Goal: Navigation & Orientation: Find specific page/section

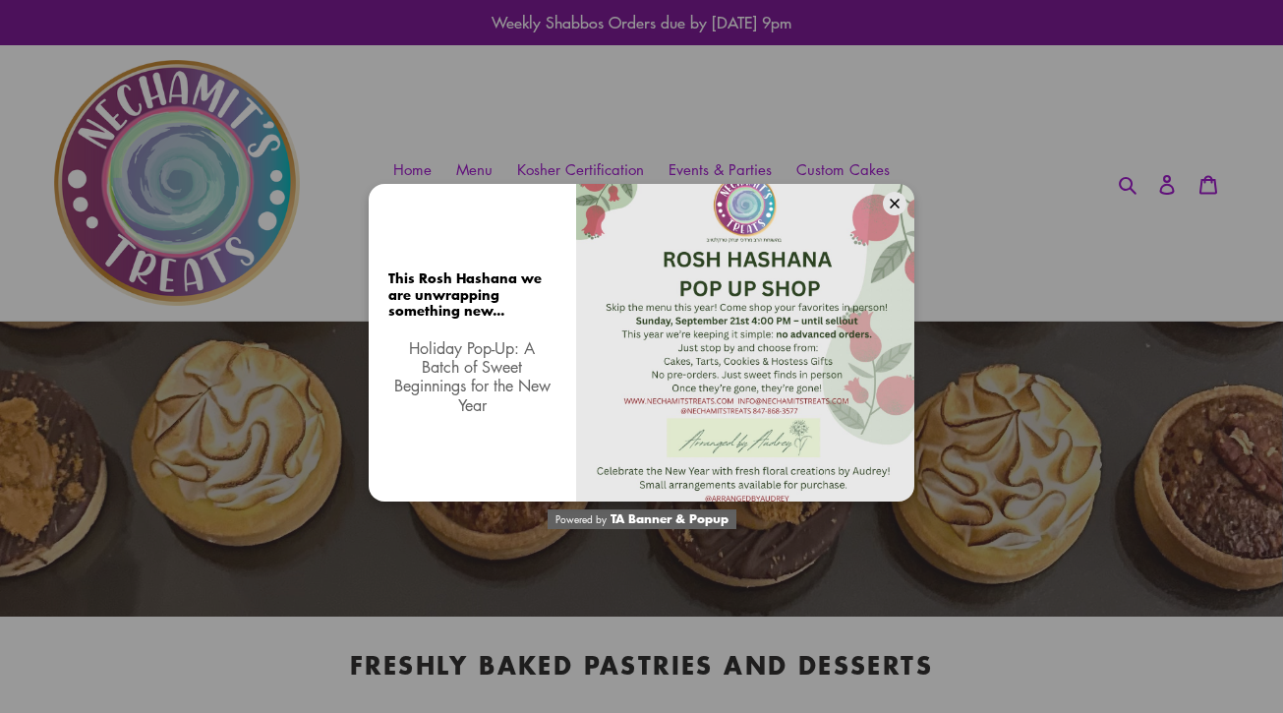
click at [827, 296] on div at bounding box center [745, 343] width 338 height 318
click at [899, 347] on div at bounding box center [745, 343] width 338 height 318
click at [941, 348] on div "This Rosh Hashana we are unwrapping something new... Holiday Pop-Up: A Batch of…" at bounding box center [641, 356] width 1283 height 713
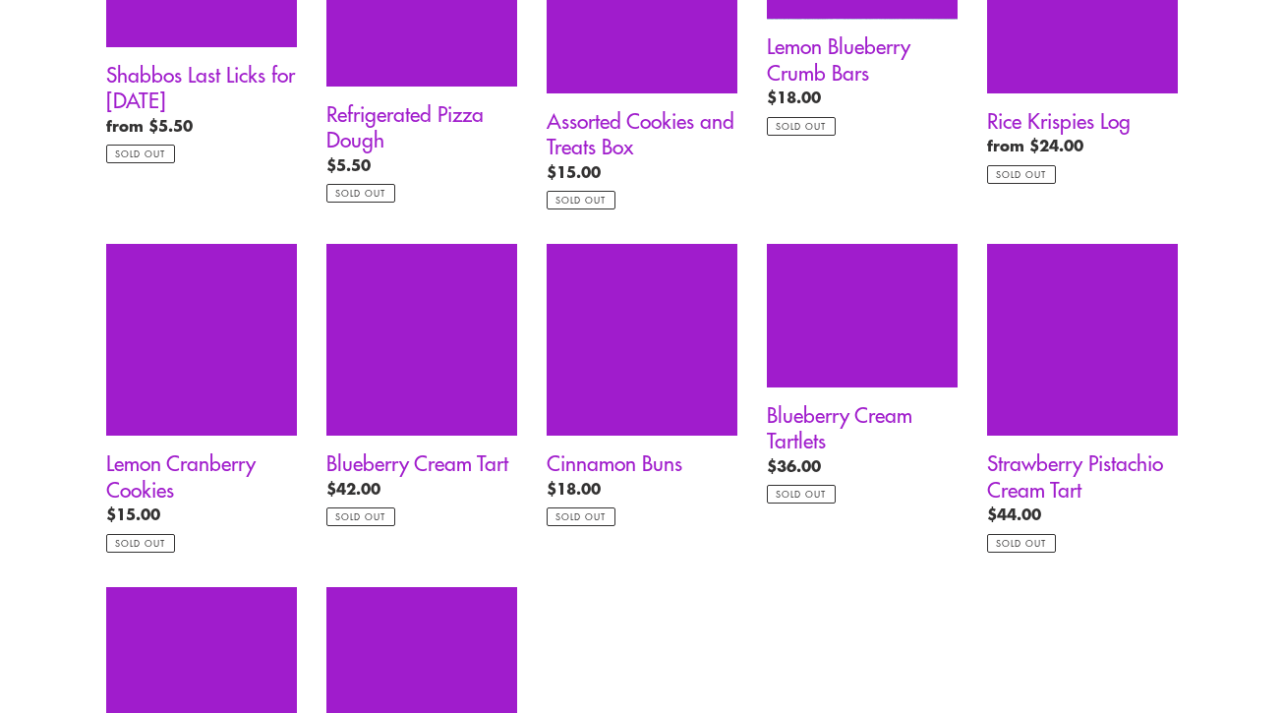
scroll to position [2051, 0]
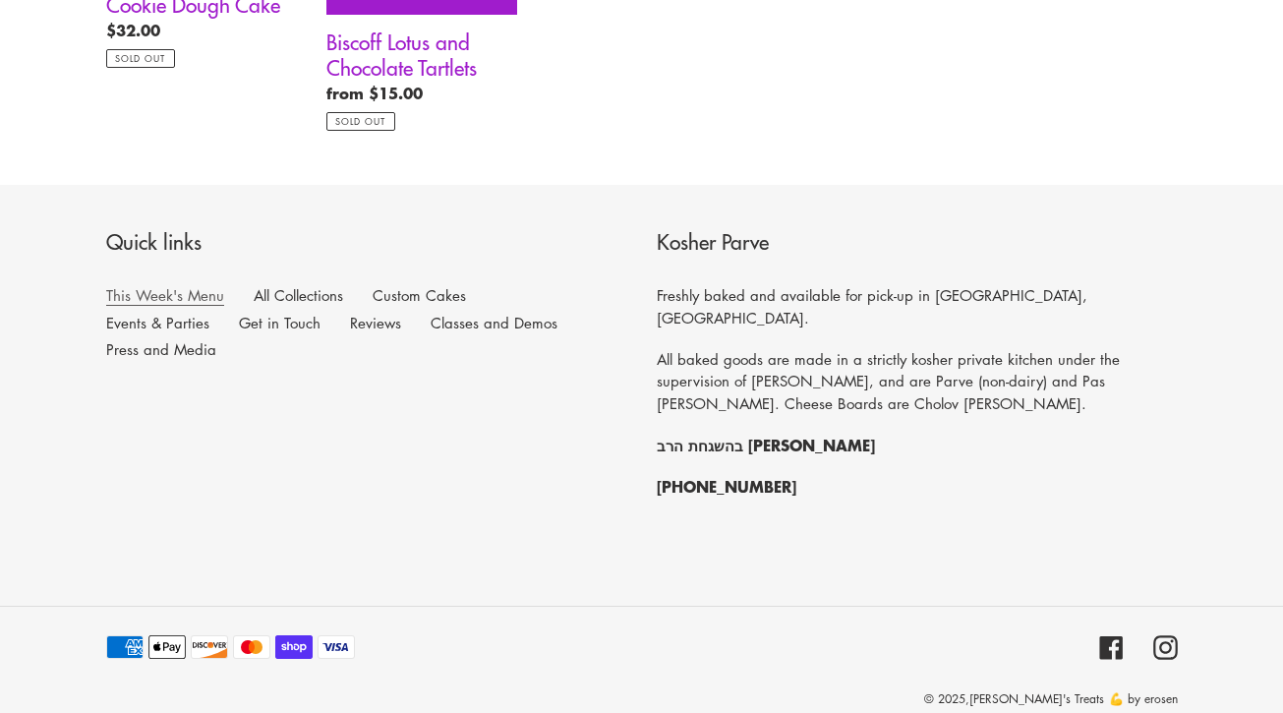
click at [202, 293] on link "This Week's Menu" at bounding box center [165, 295] width 118 height 21
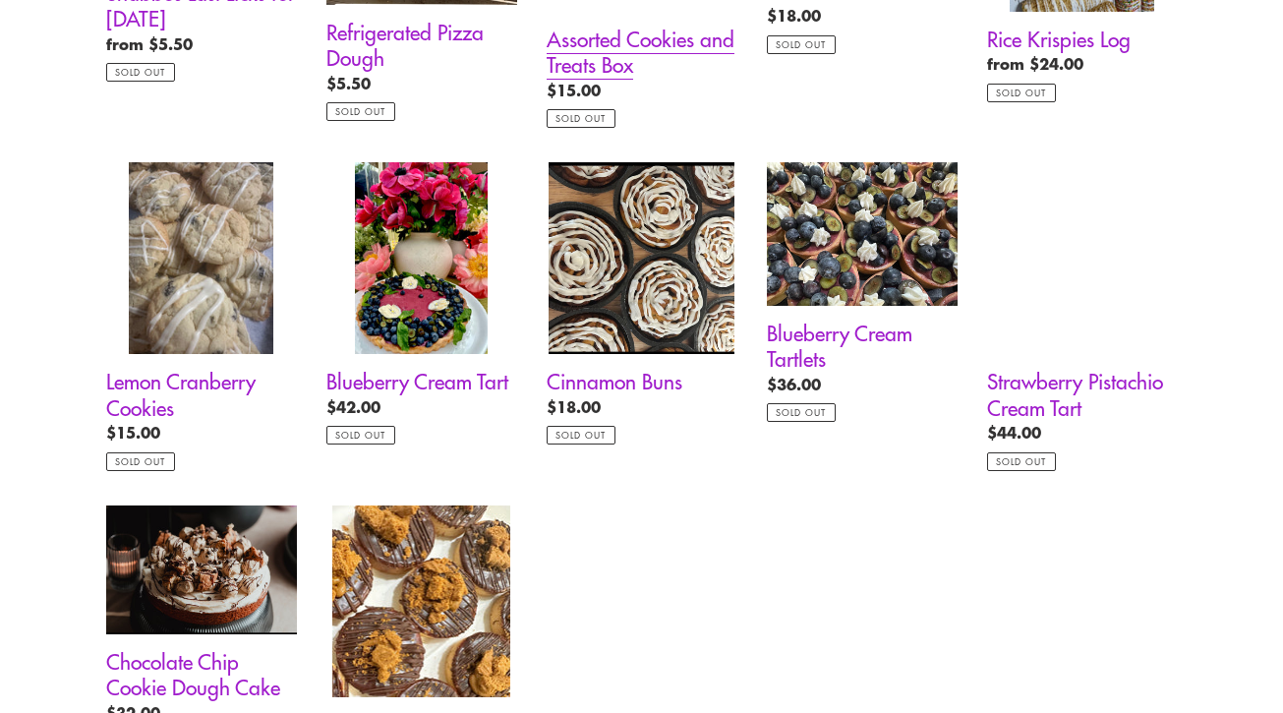
scroll to position [1190, 0]
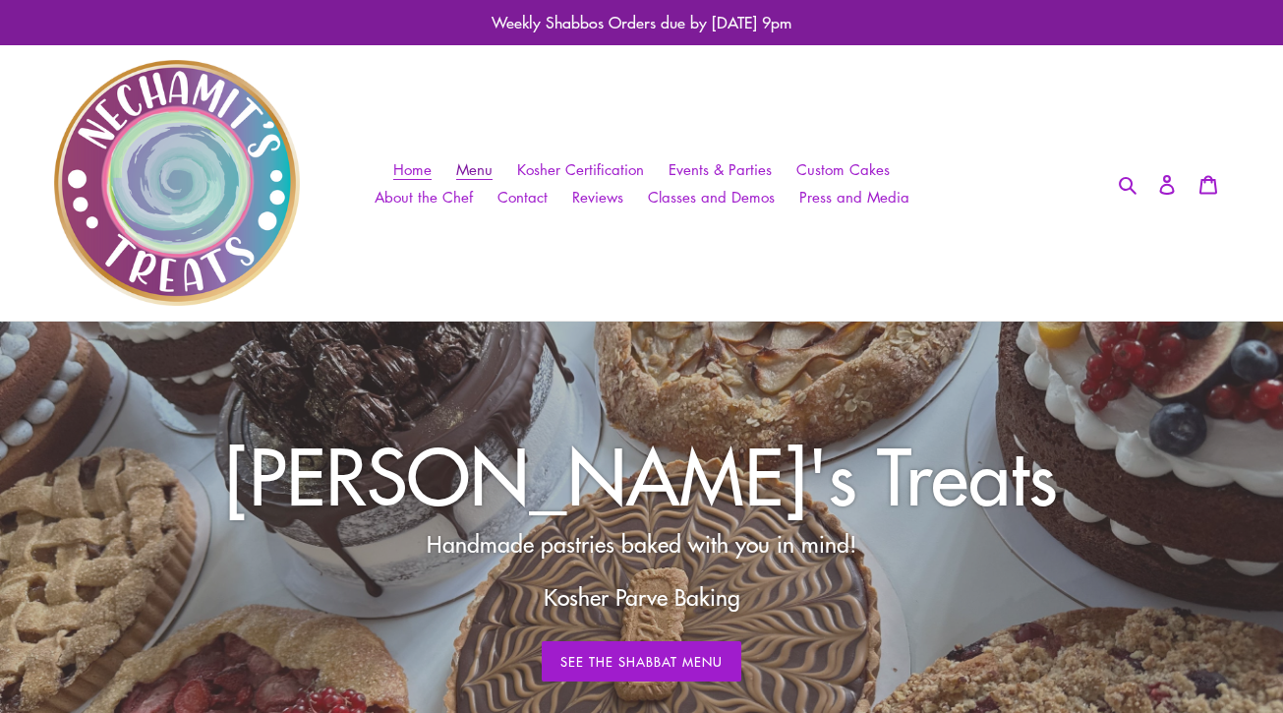
click at [493, 166] on span "Menu" at bounding box center [474, 169] width 36 height 21
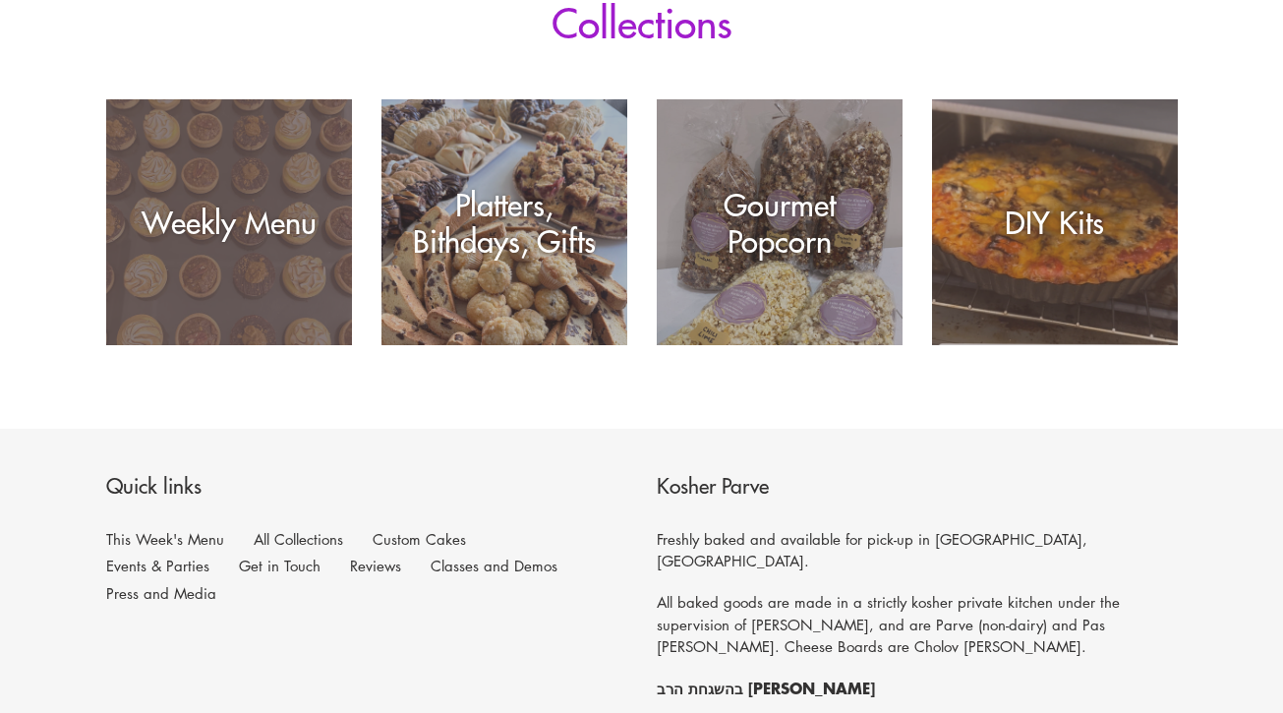
scroll to position [380, 0]
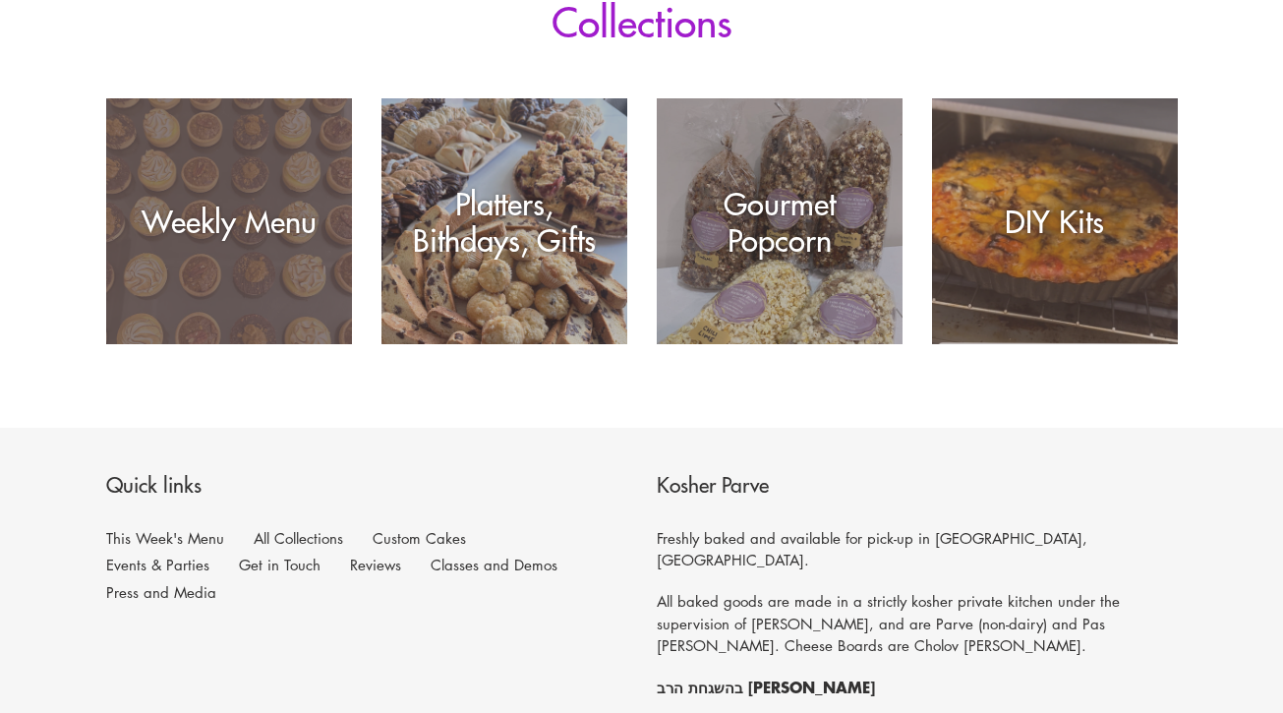
click at [257, 344] on div "Weekly Menu" at bounding box center [229, 344] width 246 height 0
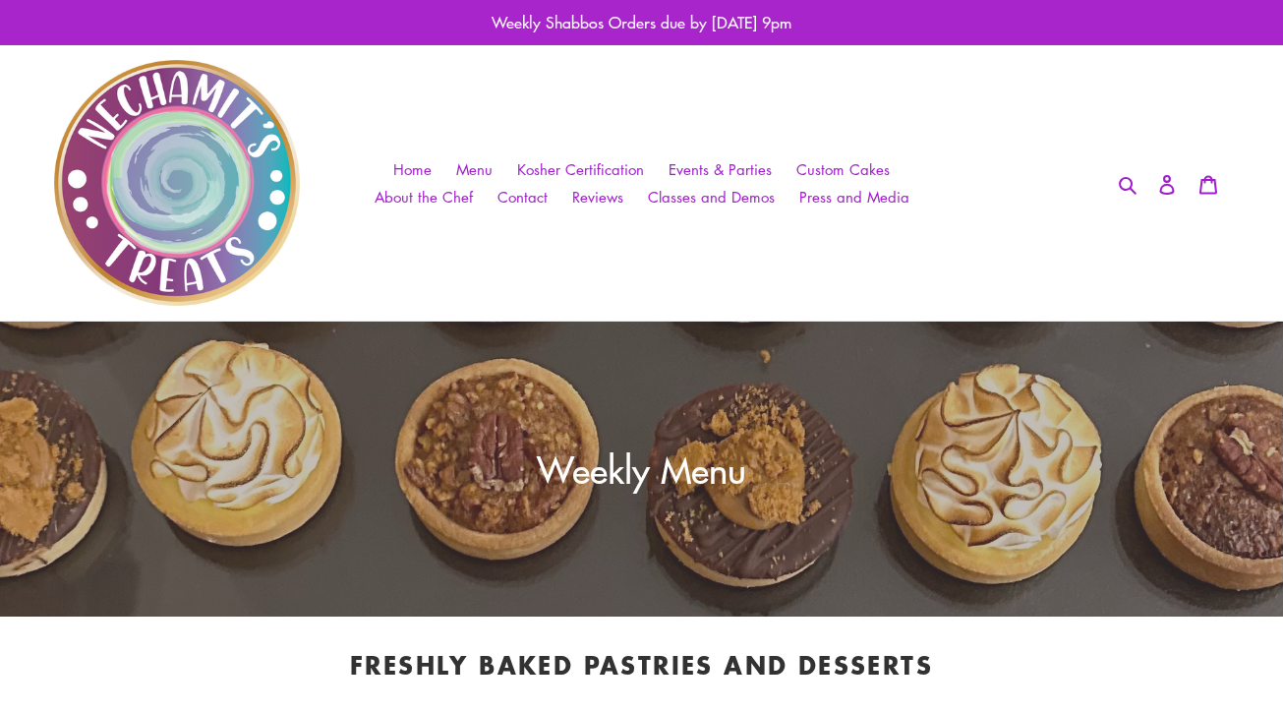
click at [629, 24] on p "Weekly Shabbos Orders due by [DATE] 9pm" at bounding box center [641, 22] width 1283 height 45
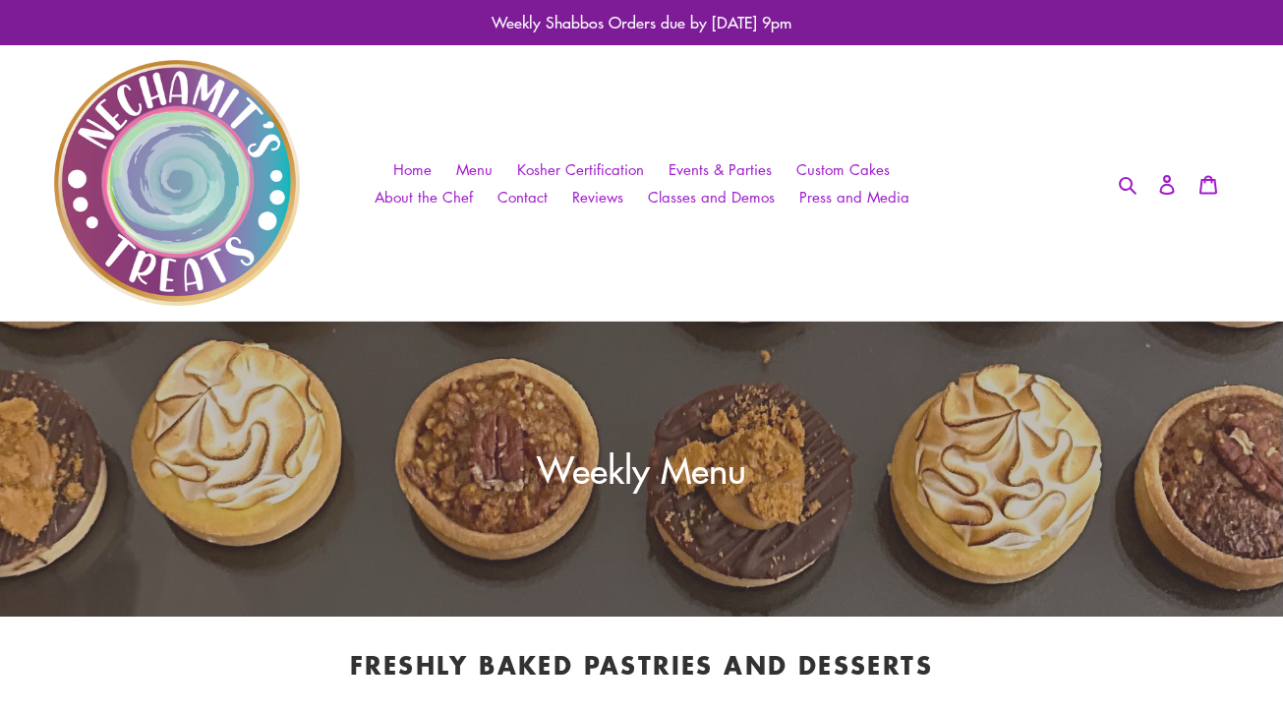
click at [214, 122] on img at bounding box center [177, 183] width 246 height 246
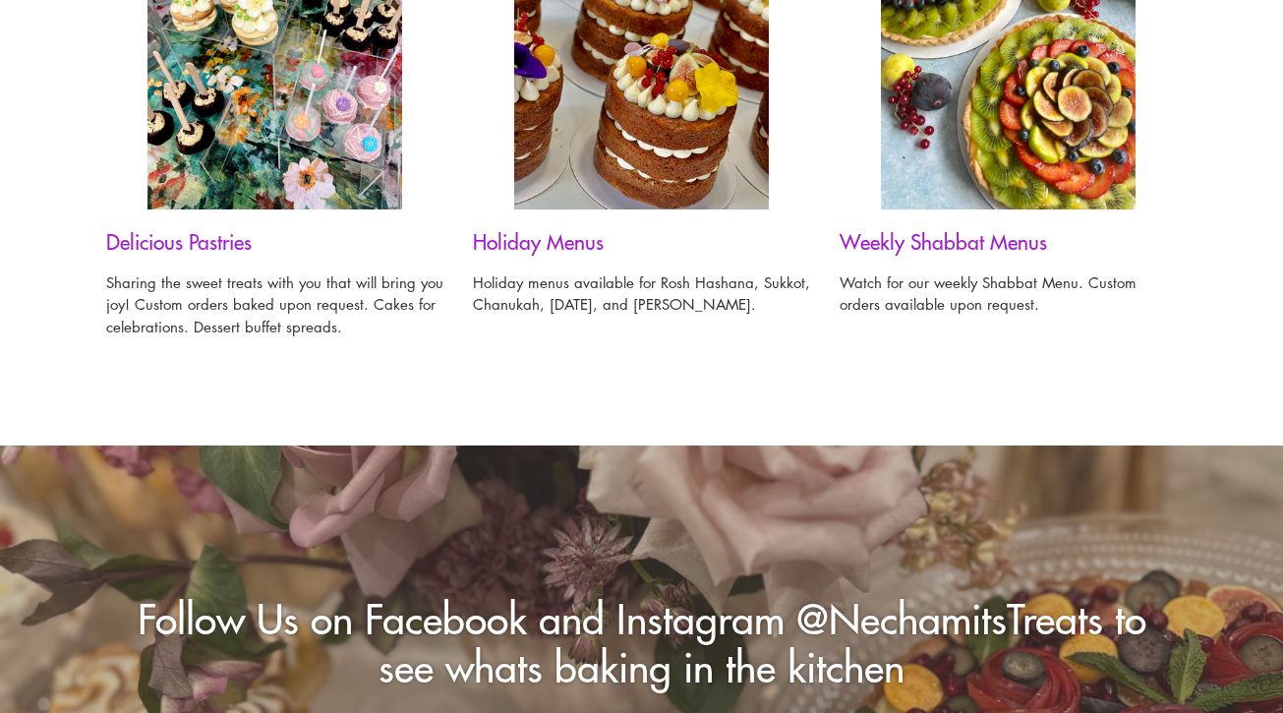
scroll to position [1723, 0]
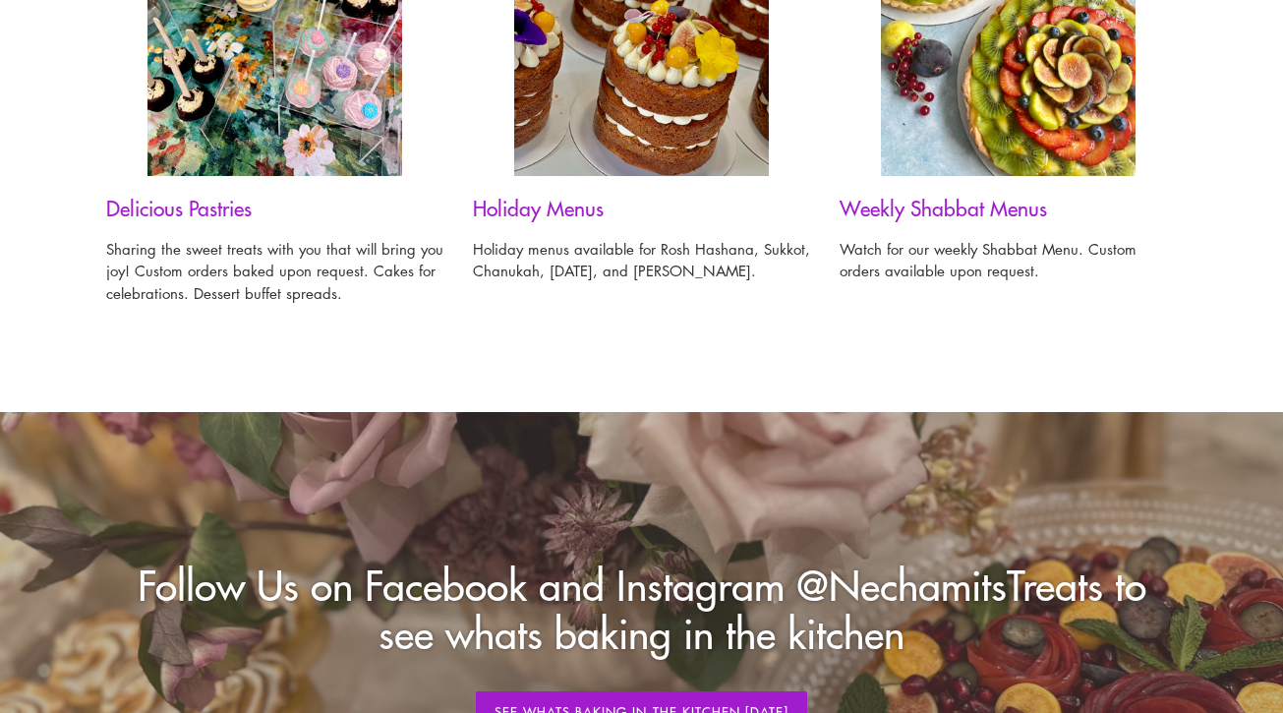
click at [598, 98] on img at bounding box center [641, 6] width 255 height 339
click at [531, 211] on h3 "Holiday Menus" at bounding box center [641, 208] width 337 height 25
click at [625, 89] on img at bounding box center [641, 6] width 255 height 339
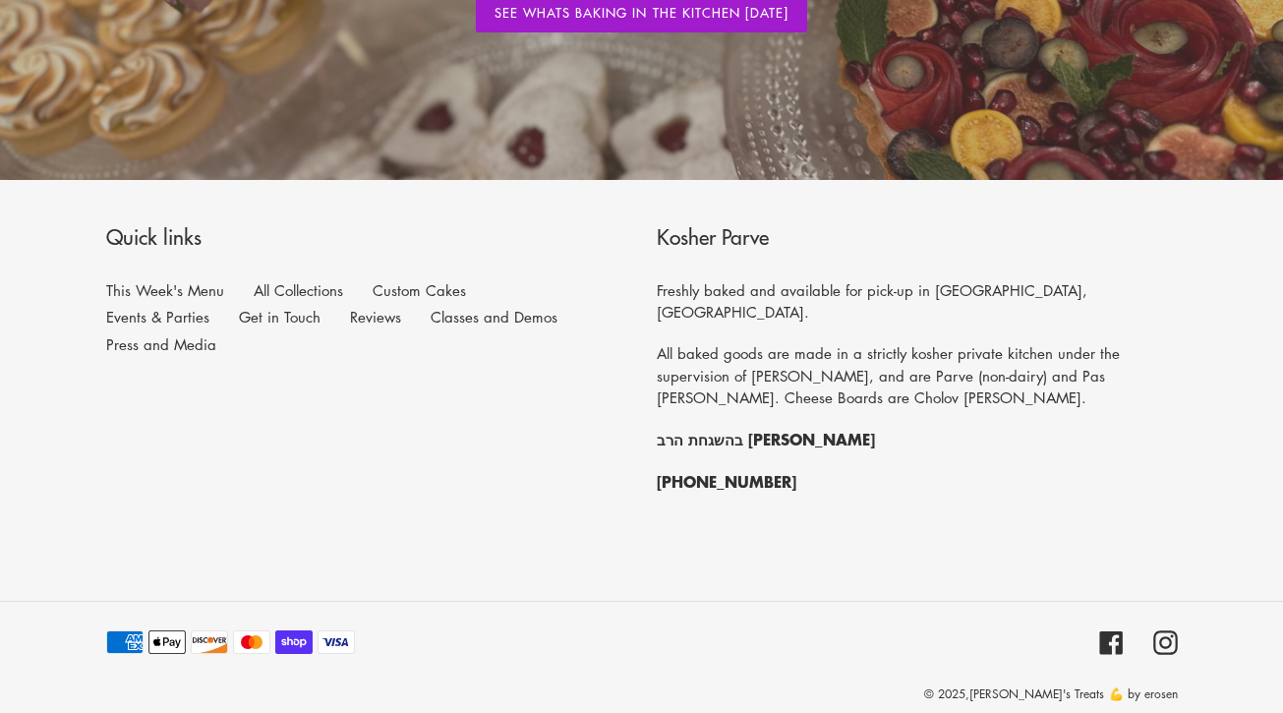
scroll to position [2419, 0]
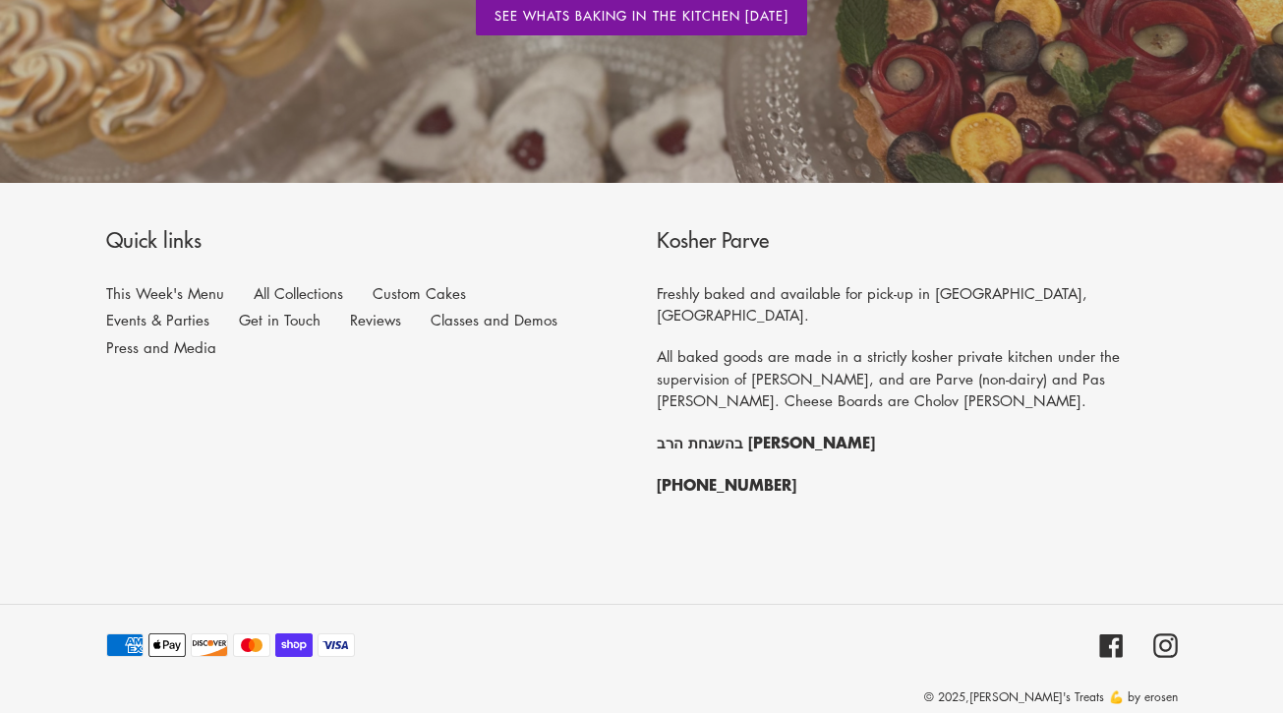
click at [639, 17] on link "See whats Baking in the Kitchen [DATE]" at bounding box center [642, 15] width 332 height 41
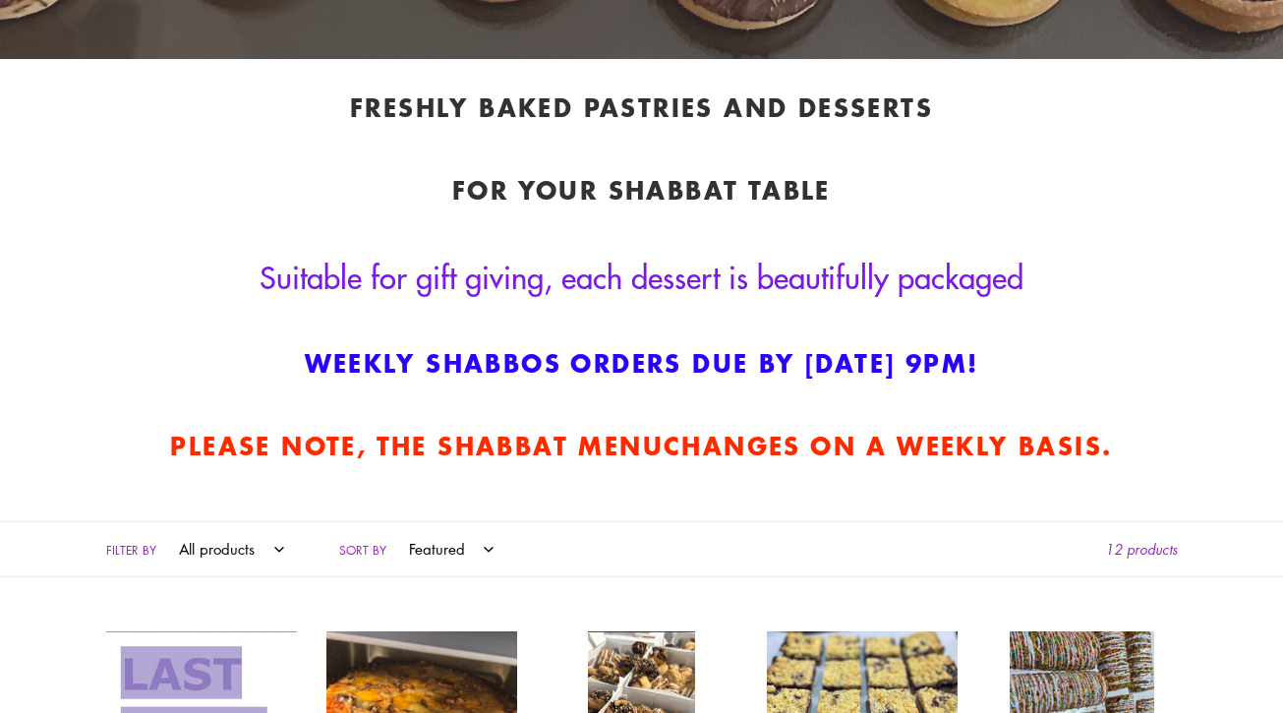
click at [623, 281] on span "Suitable for gift giving, each dessert is beautifully packaged" at bounding box center [642, 276] width 764 height 43
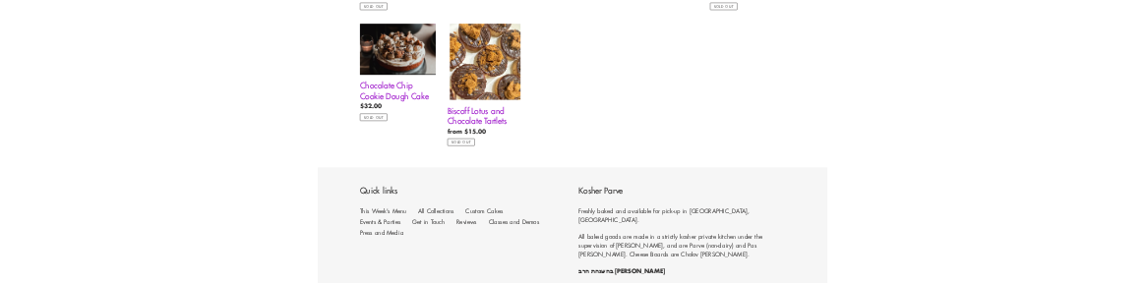
scroll to position [2051, 0]
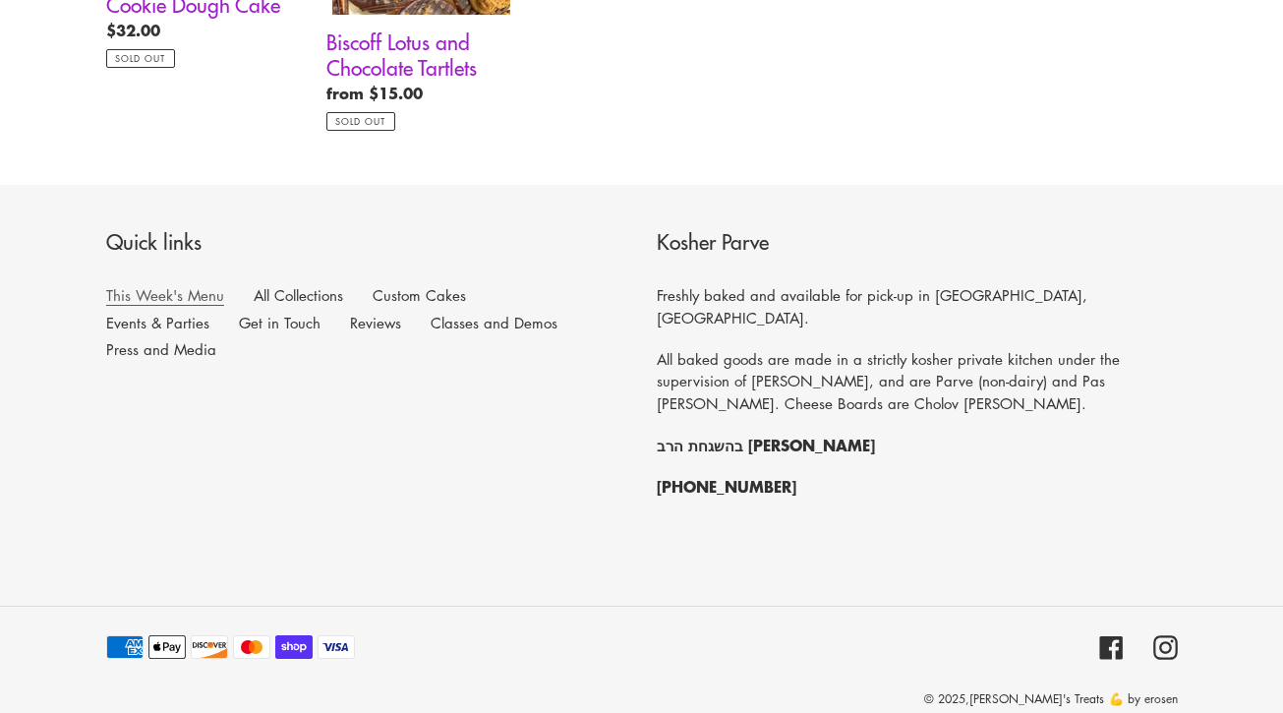
click at [187, 292] on link "This Week's Menu" at bounding box center [165, 295] width 118 height 21
click at [301, 290] on link "All Collections" at bounding box center [298, 295] width 89 height 21
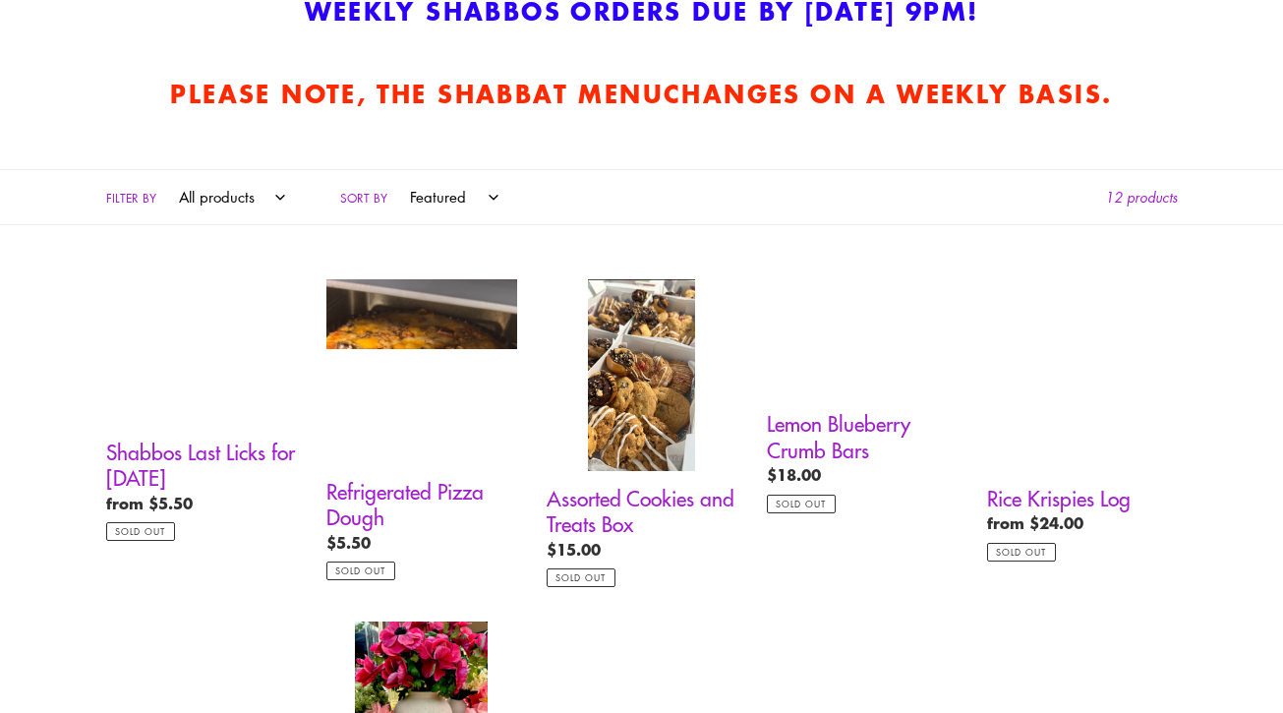
scroll to position [919, 0]
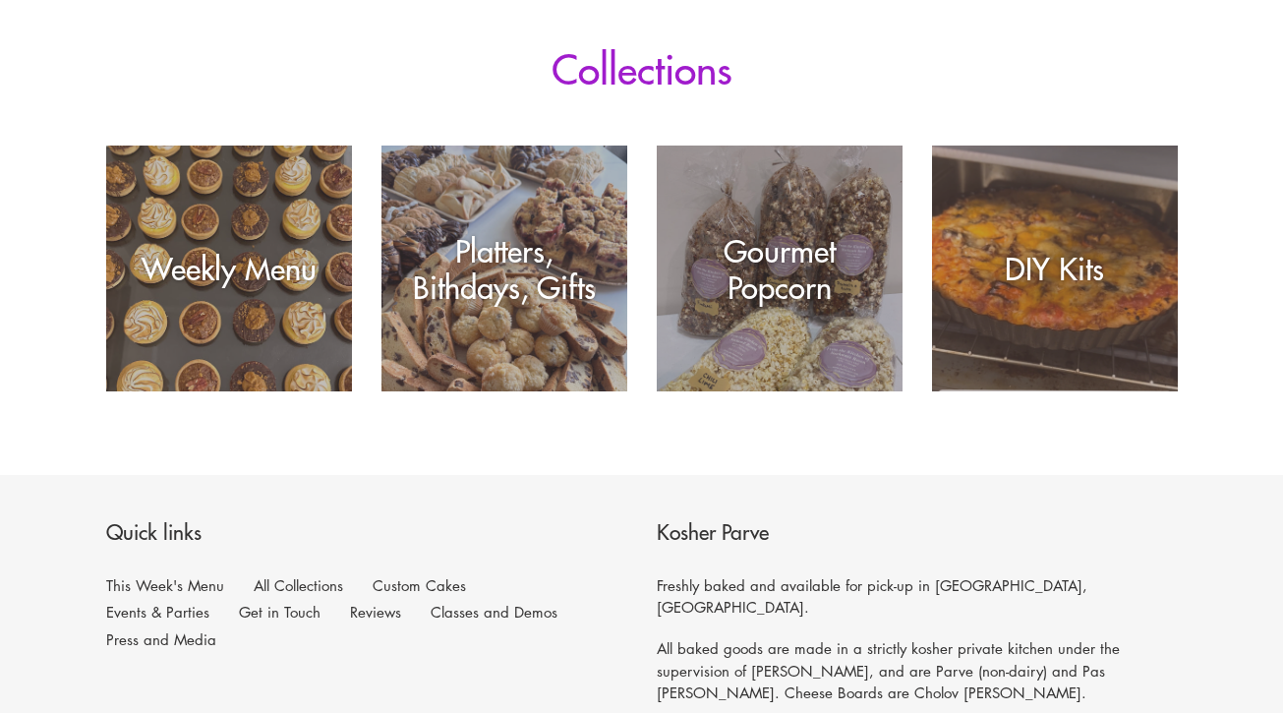
scroll to position [351, 0]
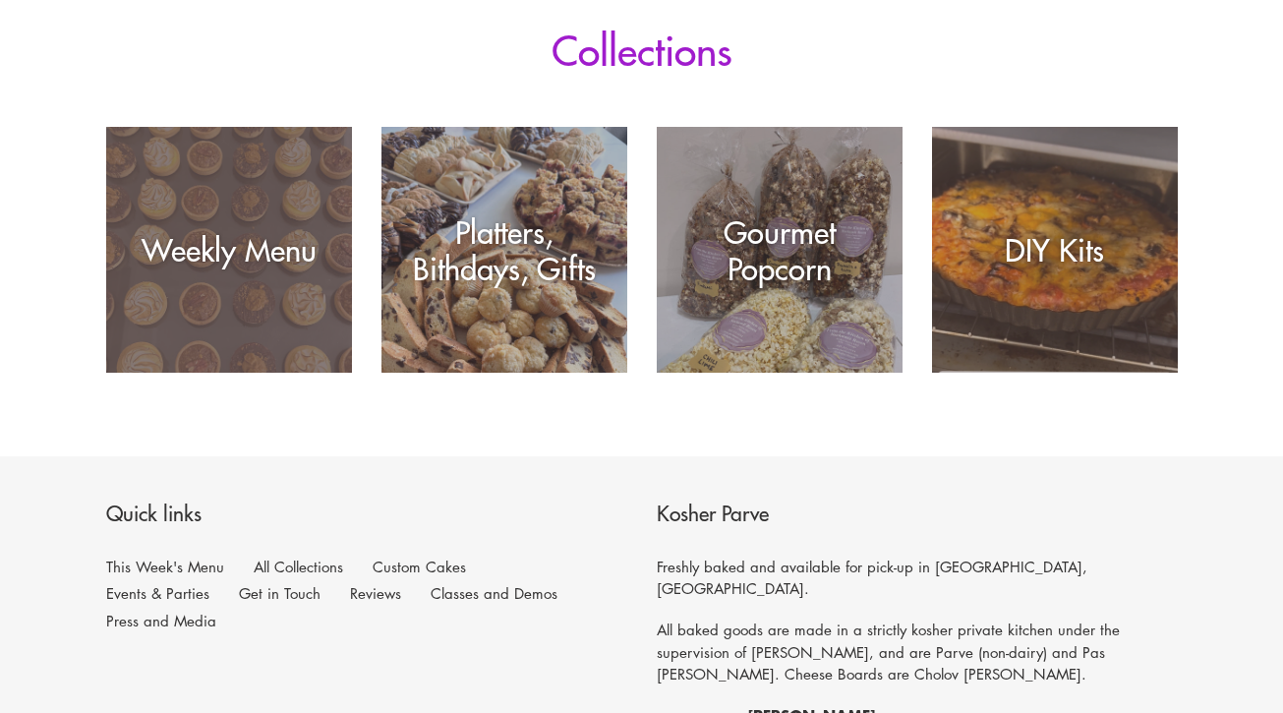
click at [245, 254] on div "Weekly Menu" at bounding box center [229, 250] width 246 height 36
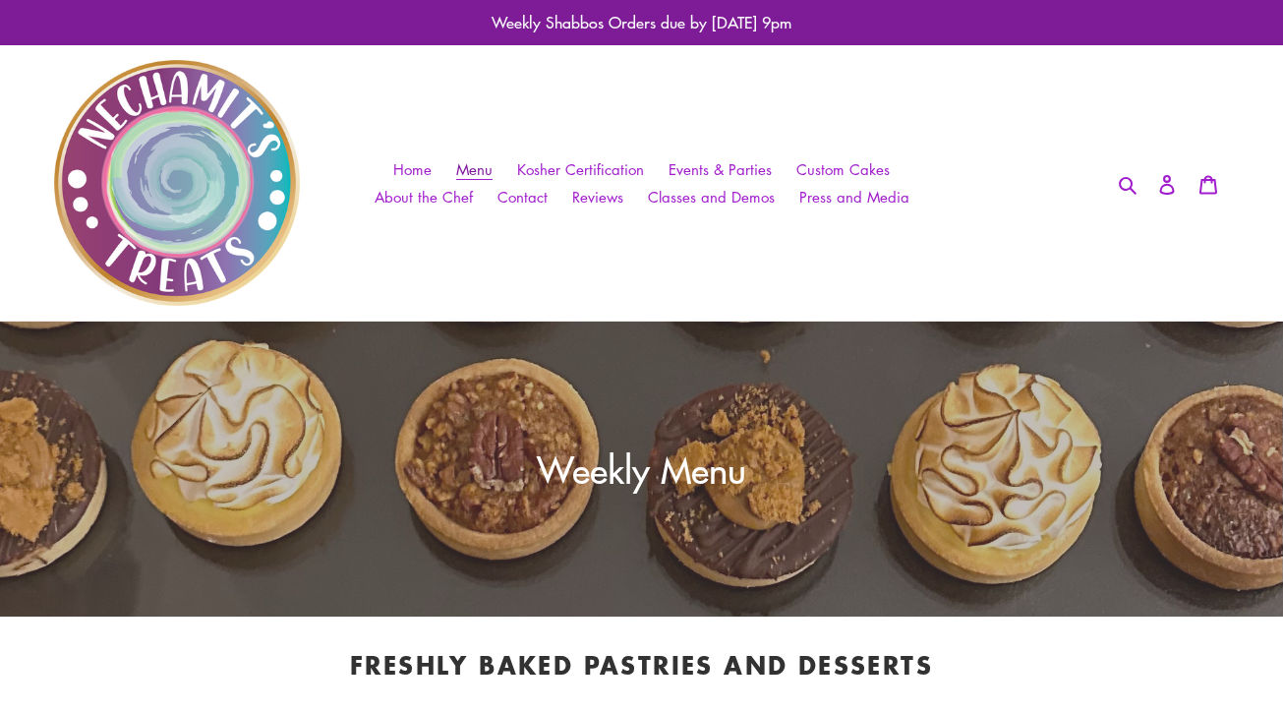
click at [473, 179] on link "Menu" at bounding box center [474, 169] width 56 height 29
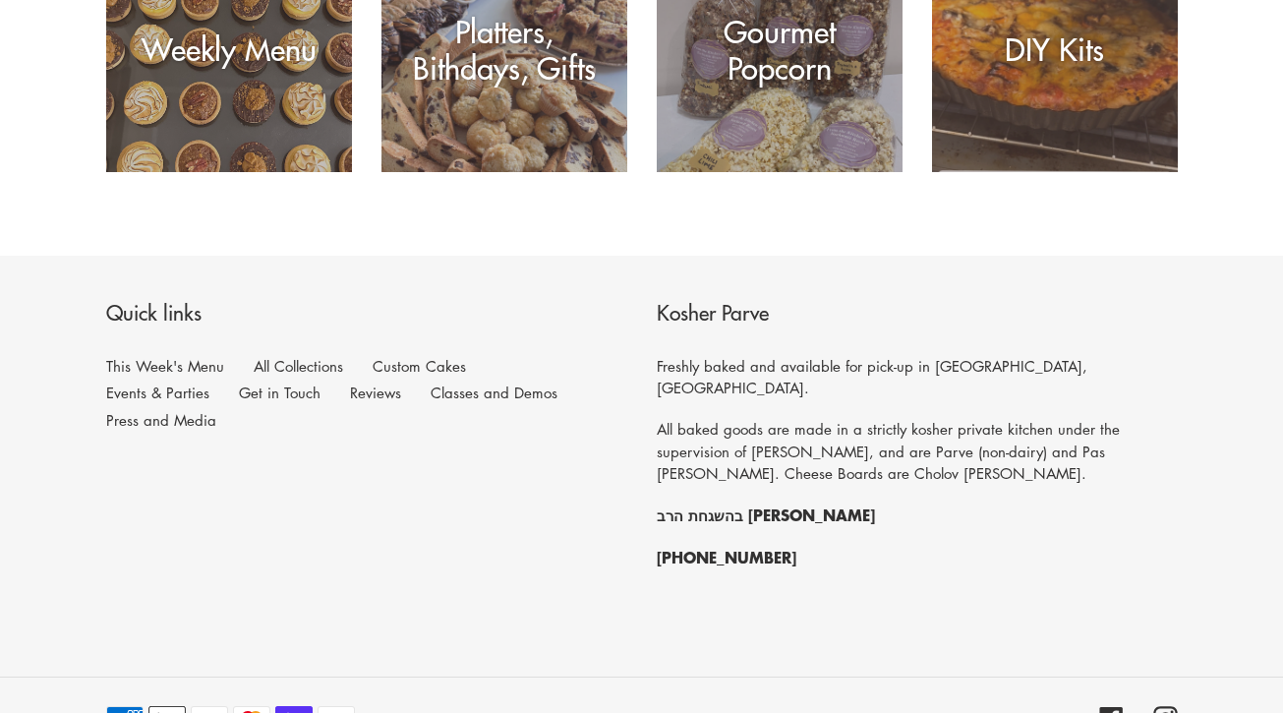
scroll to position [628, 0]
